Goal: Task Accomplishment & Management: Use online tool/utility

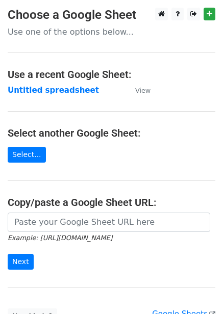
click at [6, 236] on div "Example: https://docs.google.com/spreadsheets/d/abc/edit Next" at bounding box center [111, 246] width 223 height 67
click at [61, 86] on strong "Untitled spreadsheet" at bounding box center [53, 90] width 91 height 9
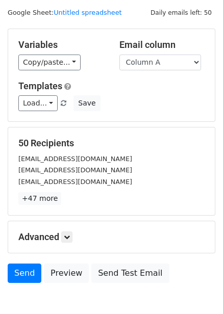
scroll to position [41, 0]
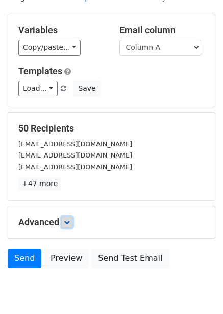
click at [68, 221] on icon at bounding box center [67, 222] width 6 height 6
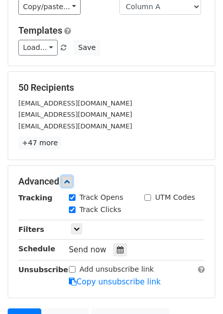
scroll to position [182, 0]
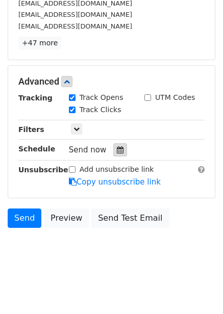
click at [120, 151] on div at bounding box center [120, 149] width 14 height 13
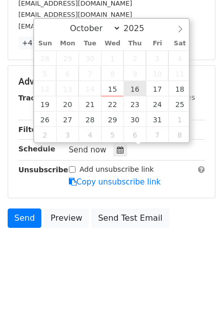
type input "2025-10-16 12:00"
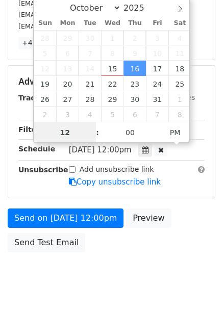
scroll to position [1, 0]
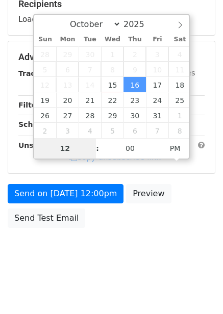
type input "1"
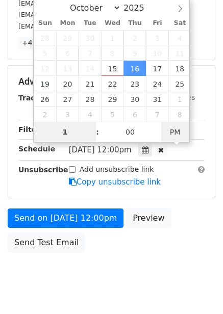
type input "2025-10-16 01:00"
type input "01"
click at [175, 132] on span "PM" at bounding box center [175, 132] width 28 height 20
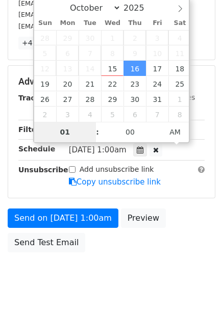
scroll to position [166, 0]
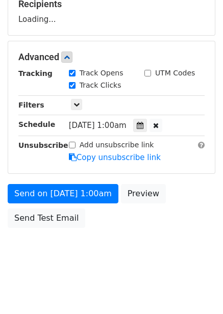
click at [160, 228] on div "Send on Oct 16 at 1:00am Preview Send Test Email" at bounding box center [111, 208] width 223 height 49
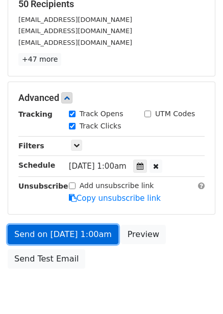
click at [68, 231] on link "Send on Oct 16 at 1:00am" at bounding box center [63, 234] width 111 height 19
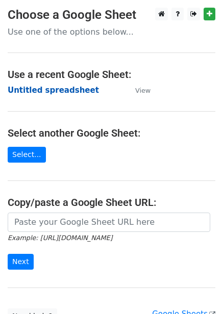
click at [76, 89] on strong "Untitled spreadsheet" at bounding box center [53, 90] width 91 height 9
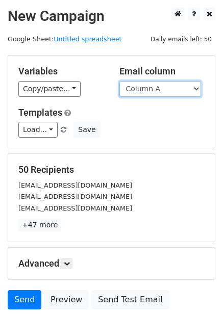
click at [158, 92] on select "Column A Column B Column C Column D Column E Column F" at bounding box center [160, 89] width 82 height 16
select select "Column B"
click at [119, 81] on select "Column A Column B Column C Column D Column E Column F" at bounding box center [160, 89] width 82 height 16
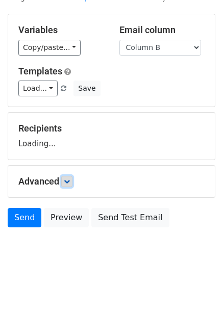
click at [65, 178] on link at bounding box center [66, 181] width 11 height 11
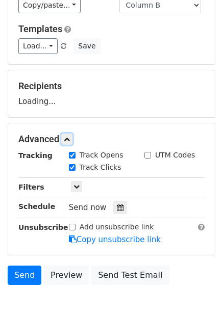
scroll to position [139, 0]
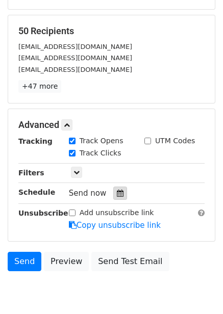
click at [117, 189] on div at bounding box center [120, 193] width 14 height 13
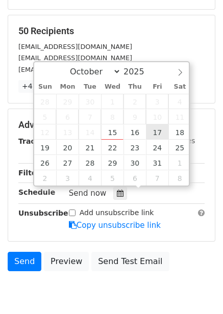
type input "2025-10-17 12:00"
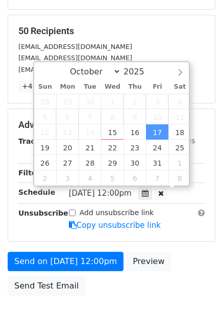
scroll to position [1, 0]
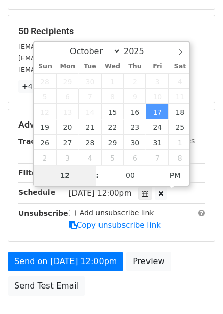
type input "2"
type input "2025-10-17 02:00"
type input "02"
click at [174, 172] on span "PM" at bounding box center [175, 175] width 28 height 20
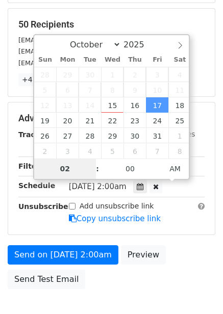
scroll to position [166, 0]
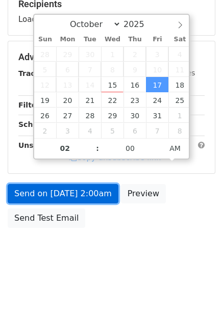
click at [92, 190] on link "Send on Oct 17 at 2:00am" at bounding box center [63, 193] width 111 height 19
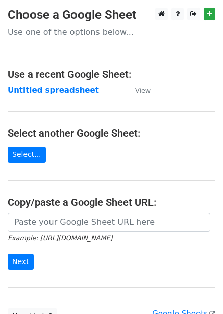
click at [61, 88] on strong "Untitled spreadsheet" at bounding box center [53, 90] width 91 height 9
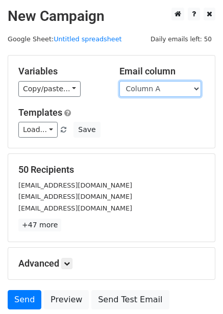
click at [163, 84] on select "Column A Column B Column C Column D Column E Column F" at bounding box center [160, 89] width 82 height 16
select select "Column C"
click at [119, 81] on select "Column A Column B Column C Column D Column E Column F" at bounding box center [160, 89] width 82 height 16
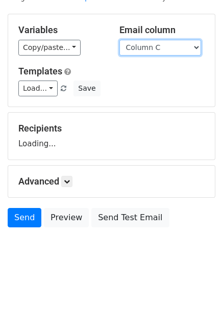
scroll to position [41, 0]
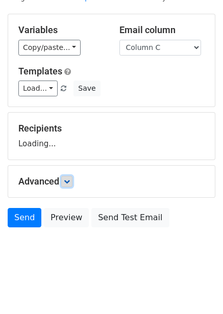
click at [69, 182] on icon at bounding box center [67, 181] width 6 height 6
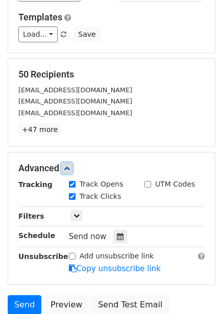
scroll to position [182, 0]
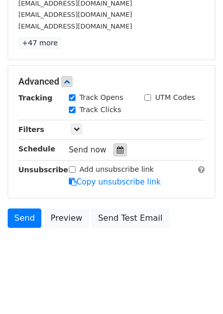
click at [117, 149] on icon at bounding box center [120, 149] width 7 height 7
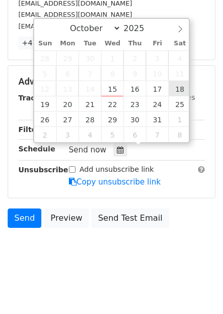
type input "2025-10-18 12:00"
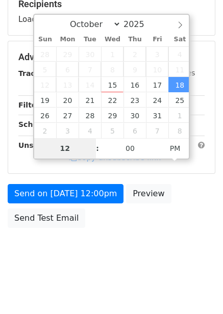
type input "3"
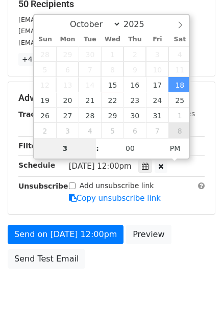
scroll to position [182, 0]
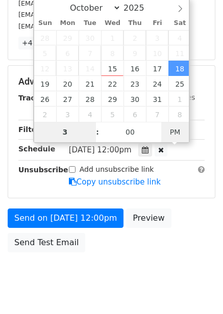
type input "2025-10-18 03:00"
type input "03"
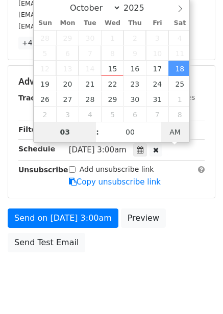
click at [179, 123] on span "AM" at bounding box center [175, 132] width 28 height 20
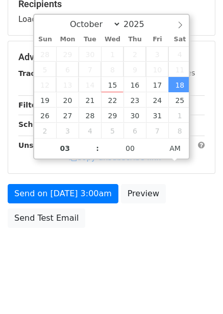
click at [180, 235] on body "New Campaign Daily emails left: 50 Google Sheet: Untitled spreadsheet Variables…" at bounding box center [111, 58] width 223 height 432
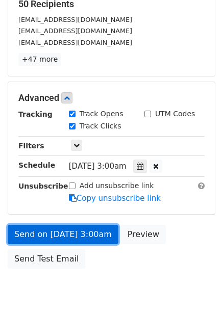
click at [94, 234] on link "Send on Oct 18 at 3:00am" at bounding box center [63, 234] width 111 height 19
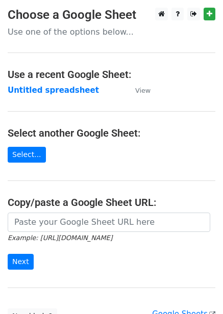
click at [51, 92] on strong "Untitled spreadsheet" at bounding box center [53, 90] width 91 height 9
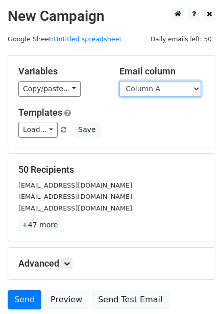
click at [183, 85] on select "Column A Column B Column C Column D Column E Column F" at bounding box center [160, 89] width 82 height 16
select select "Column D"
click at [119, 81] on select "Column A Column B Column C Column D Column E Column F" at bounding box center [160, 89] width 82 height 16
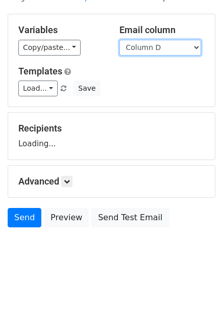
scroll to position [41, 0]
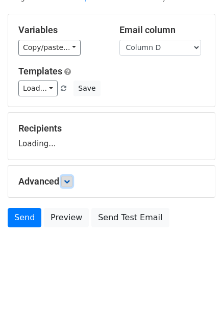
click at [70, 179] on icon at bounding box center [67, 181] width 6 height 6
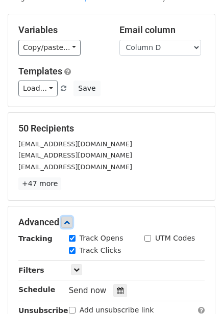
scroll to position [182, 0]
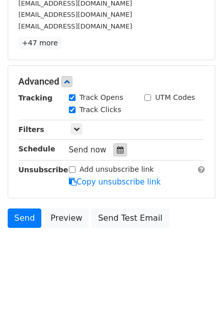
click at [113, 155] on div at bounding box center [120, 149] width 14 height 13
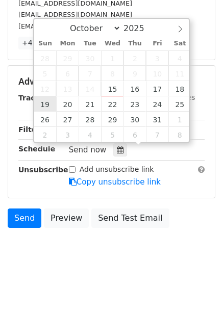
type input "2025-10-19 12:00"
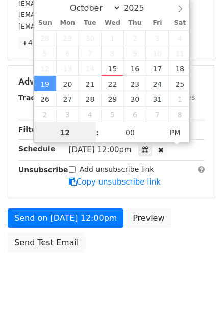
scroll to position [1, 0]
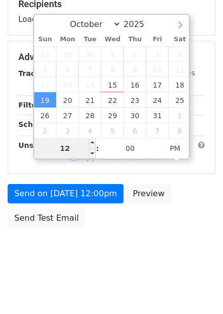
type input "4"
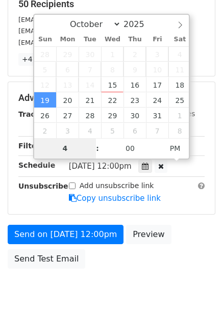
scroll to position [182, 0]
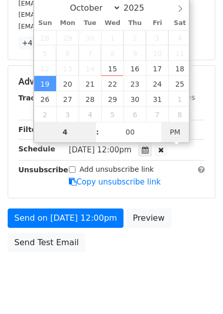
type input "2025-10-19 04:00"
type input "04"
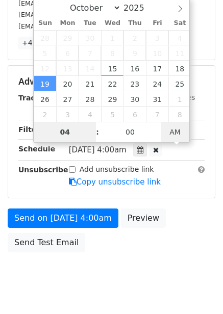
click at [173, 129] on span "AM" at bounding box center [175, 132] width 28 height 20
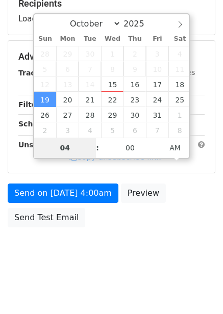
scroll to position [166, 0]
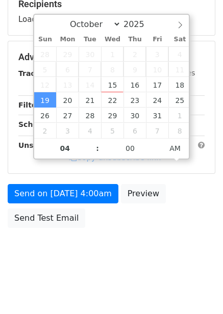
click at [162, 226] on div "Send on Oct 19 at 4:00am Preview Send Test Email" at bounding box center [111, 208] width 223 height 49
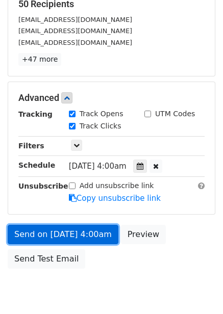
click at [91, 239] on link "Send on Oct 19 at 4:00am" at bounding box center [63, 234] width 111 height 19
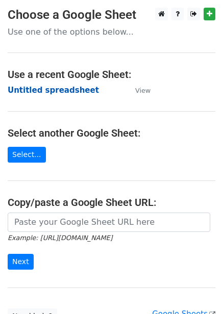
click at [76, 93] on strong "Untitled spreadsheet" at bounding box center [53, 90] width 91 height 9
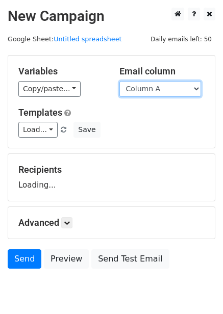
drag, startPoint x: 0, startPoint y: 0, endPoint x: 178, endPoint y: 90, distance: 199.8
click at [178, 90] on select "Column A Column B Column C Column D Column E Column F" at bounding box center [160, 89] width 82 height 16
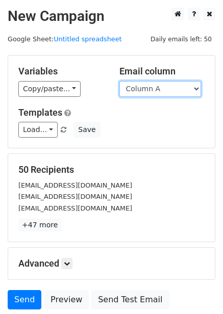
click at [170, 95] on select "Column A Column B Column C Column D Column E Column F" at bounding box center [160, 89] width 82 height 16
select select "Column E"
click at [119, 81] on select "Column A Column B Column C Column D Column E Column F" at bounding box center [160, 89] width 82 height 16
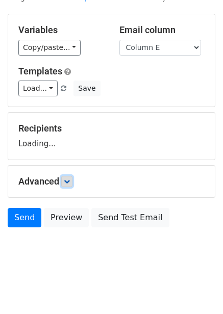
click at [65, 183] on link at bounding box center [66, 181] width 11 height 11
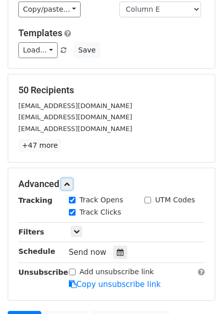
scroll to position [140, 0]
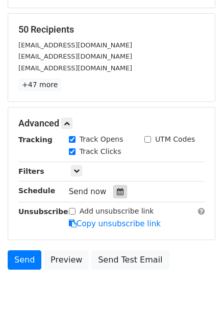
click at [117, 194] on icon at bounding box center [120, 191] width 7 height 7
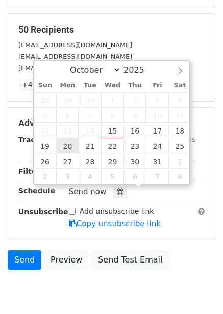
type input "[DATE] 12:00"
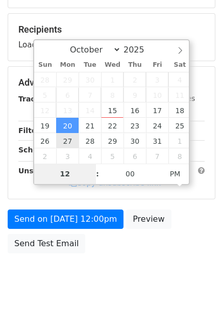
type input "5"
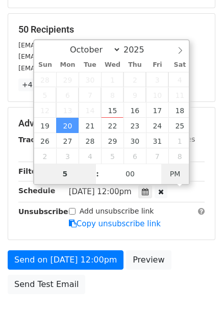
type input "2025-10-20 05:00"
type input "05"
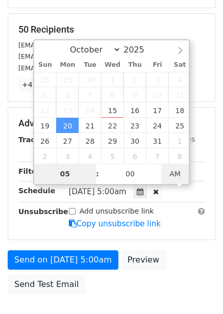
click at [171, 169] on span "AM" at bounding box center [175, 174] width 28 height 20
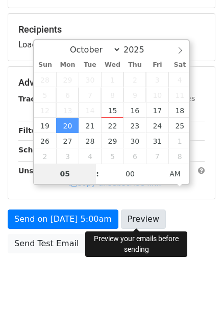
scroll to position [166, 0]
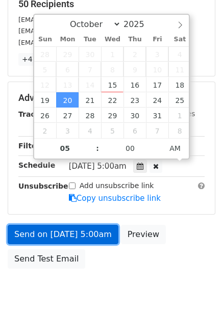
click at [84, 232] on link "Send on Oct 20 at 5:00am" at bounding box center [63, 234] width 111 height 19
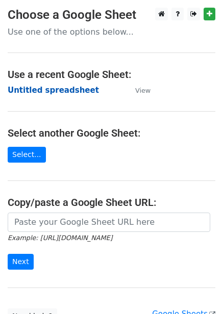
click at [63, 88] on strong "Untitled spreadsheet" at bounding box center [53, 90] width 91 height 9
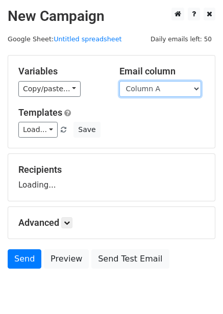
click at [170, 86] on select "Column A Column B Column C Column D Column E Column F" at bounding box center [160, 89] width 82 height 16
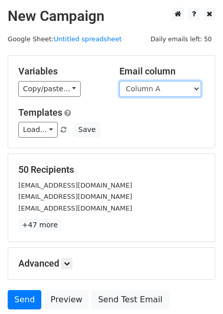
click at [170, 91] on select "Column A Column B Column C Column D Column E Column F" at bounding box center [160, 89] width 82 height 16
select select "Column F"
click at [119, 81] on select "Column A Column B Column C Column D Column E Column F" at bounding box center [160, 89] width 82 height 16
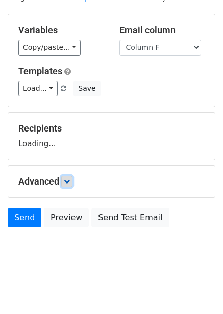
click at [68, 183] on icon at bounding box center [67, 181] width 6 height 6
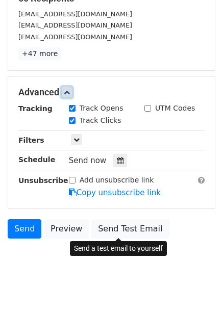
scroll to position [173, 0]
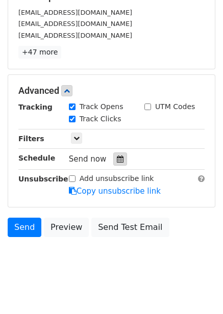
click at [114, 163] on div at bounding box center [120, 158] width 14 height 13
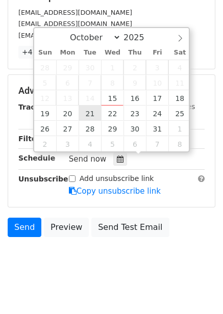
type input "[DATE] 12:00"
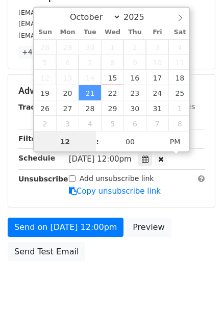
scroll to position [1, 0]
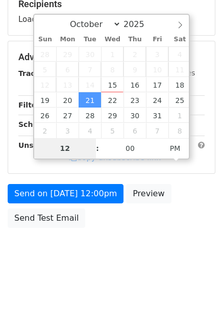
type input "6"
type input "[DATE] 06:00"
type input "06"
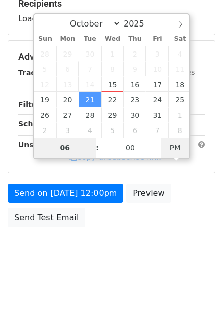
click at [173, 150] on span "PM" at bounding box center [175, 148] width 28 height 20
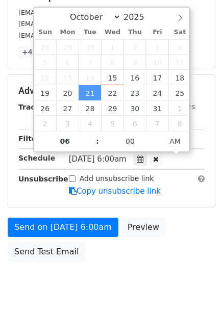
click at [178, 228] on div "Send on [DATE] 6:00am Preview Send Test Email" at bounding box center [111, 242] width 223 height 49
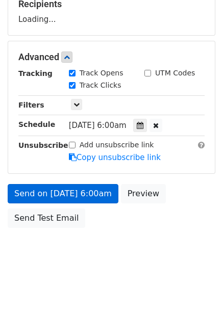
scroll to position [173, 0]
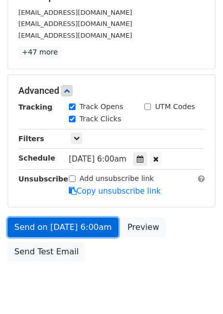
click at [95, 225] on link "Send on [DATE] 6:00am" at bounding box center [63, 227] width 111 height 19
